Goal: Navigation & Orientation: Find specific page/section

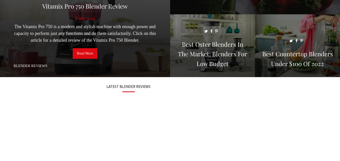
scroll to position [61, 0]
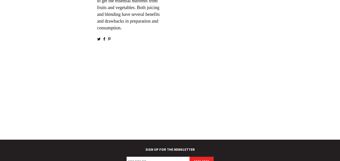
scroll to position [968, 0]
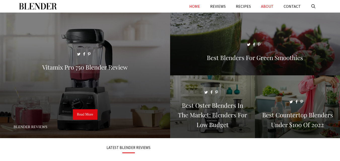
click at [267, 4] on link "ABOUT" at bounding box center [267, 6] width 23 height 13
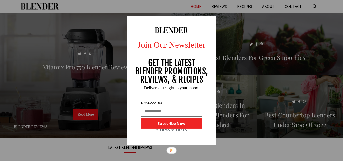
click at [241, 18] on div "Join Our Newsletter GET THE LATEST BLENDER PROMOTIONS, REVIEWS, & RECIPES Subsc…" at bounding box center [171, 80] width 343 height 161
click at [209, 20] on div at bounding box center [172, 80] width 90 height 129
click at [265, 20] on div "Join Our Newsletter GET THE LATEST BLENDER PROMOTIONS, REVIEWS, & RECIPES Subsc…" at bounding box center [171, 80] width 343 height 161
